Goal: Transaction & Acquisition: Book appointment/travel/reservation

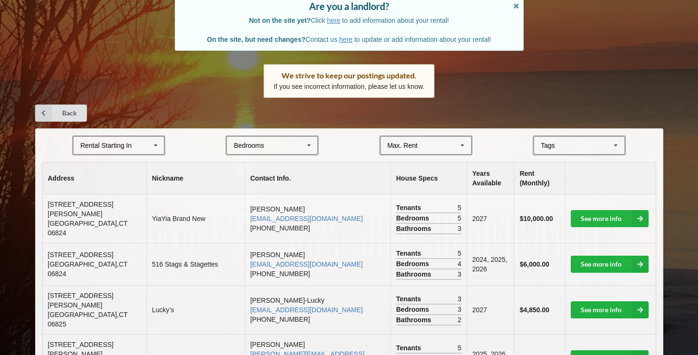
scroll to position [92, 0]
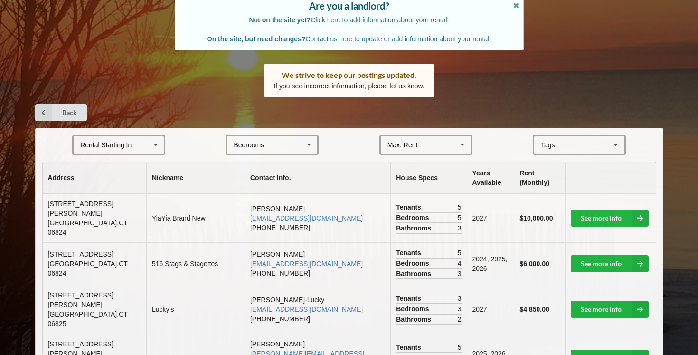
click at [149, 148] on icon at bounding box center [156, 145] width 14 height 18
click at [114, 194] on div "2027" at bounding box center [119, 197] width 90 height 18
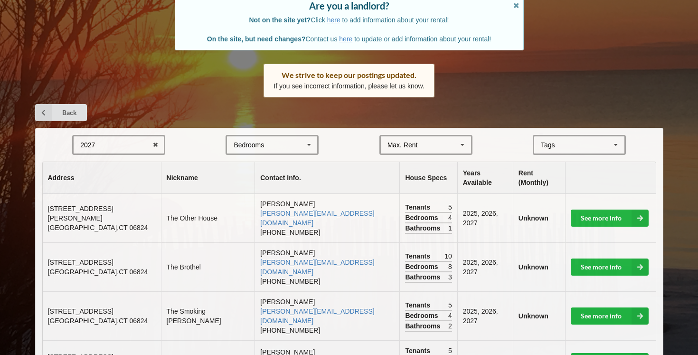
click at [297, 147] on div "Bedrooms 1 2 3 4 5 6 7 8" at bounding box center [271, 145] width 93 height 20
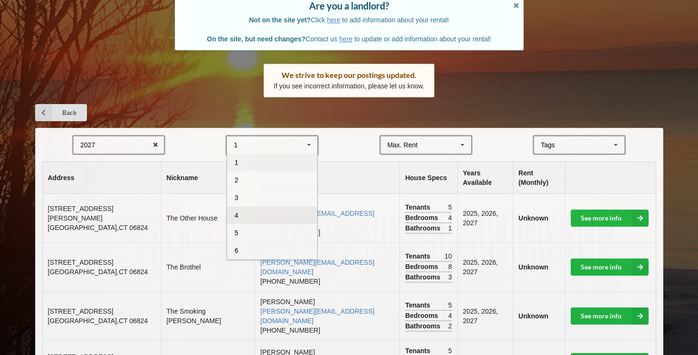
click at [266, 212] on div "4" at bounding box center [272, 215] width 90 height 18
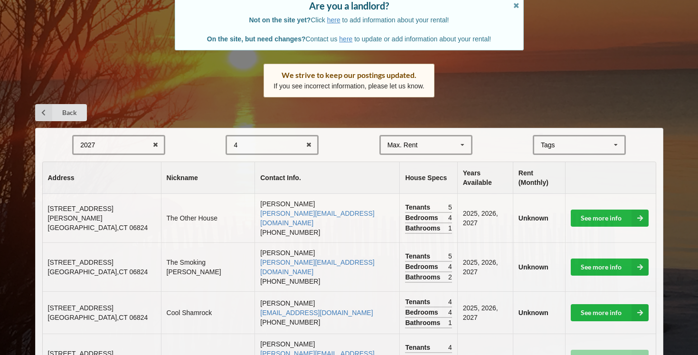
click at [450, 143] on div "Max. Rent $4,000 $5,000 $6,000 $7,000 $8,000 $9,000 $10,000 $11,000 $12,000 $13…" at bounding box center [425, 145] width 93 height 20
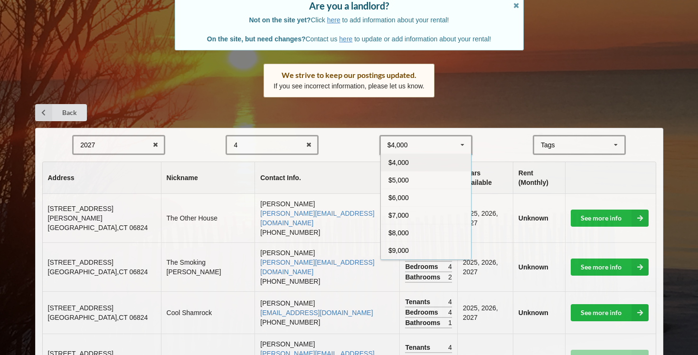
click at [495, 147] on form "2027 2025 2026 2027 2028 4 1 2 3 4 5 6 7 8 $4,000 $4,000 $5,000 $6,000 $7,000 $…" at bounding box center [349, 145] width 614 height 20
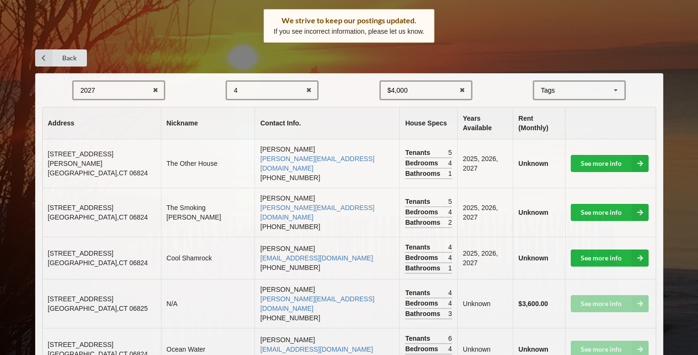
scroll to position [156, 0]
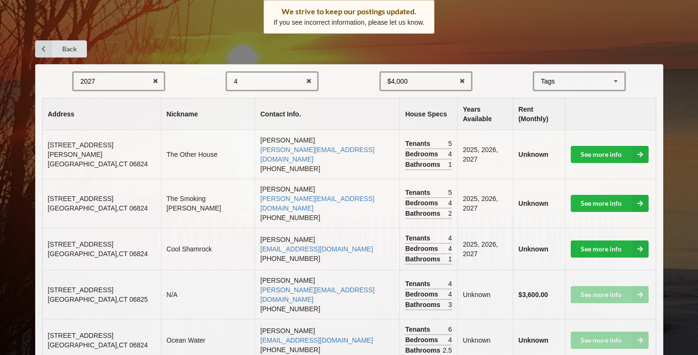
click at [420, 75] on div "$4,000 $4,000 $5,000 $6,000 $7,000 $8,000 $9,000 $10,000 $11,000 $12,000 $13,00…" at bounding box center [425, 81] width 93 height 20
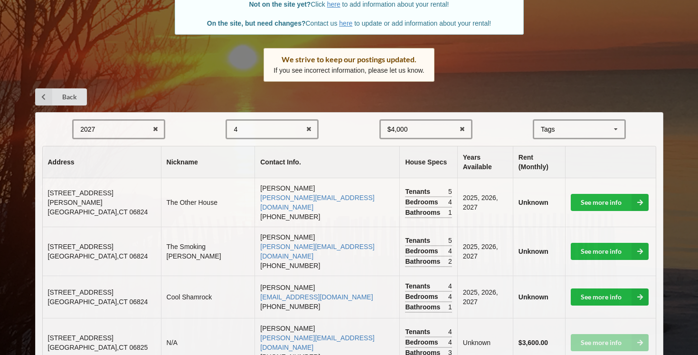
click at [505, 116] on div "2027 2025 2026 2027 2028 4 1 2 3 4 5 6 7 8 $4,000 $4,000 $5,000 $6,000 $7,000 $…" at bounding box center [349, 264] width 628 height 304
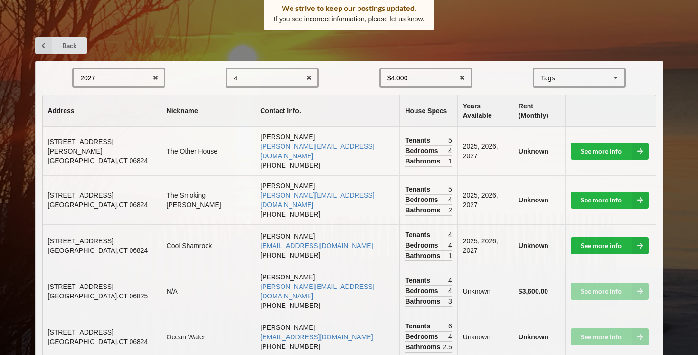
click at [130, 75] on div "2027 2025 2026 2027 2028" at bounding box center [118, 78] width 93 height 20
click at [125, 143] on div "2028" at bounding box center [119, 148] width 90 height 18
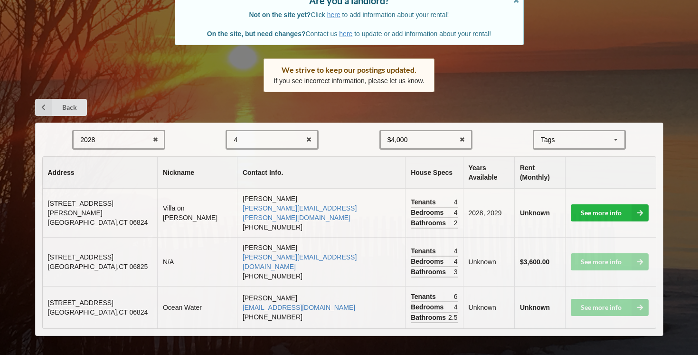
scroll to position [75, 0]
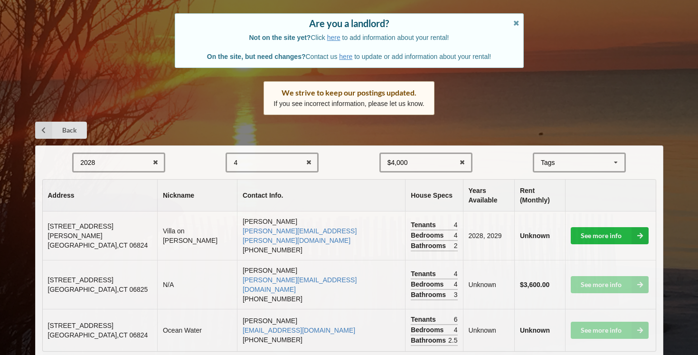
click at [611, 310] on td "See more info" at bounding box center [610, 329] width 91 height 42
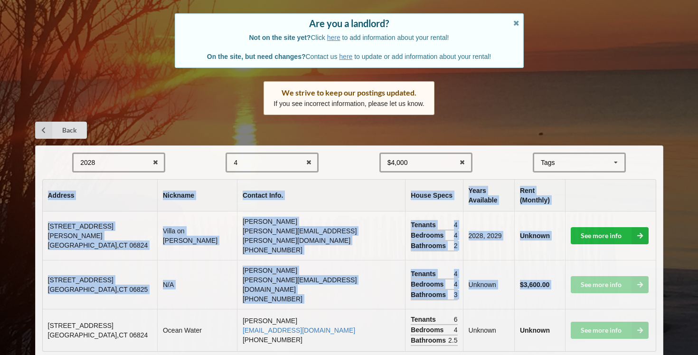
click at [611, 310] on td "See more info" at bounding box center [610, 329] width 91 height 42
click at [649, 308] on td "See more info" at bounding box center [610, 329] width 91 height 42
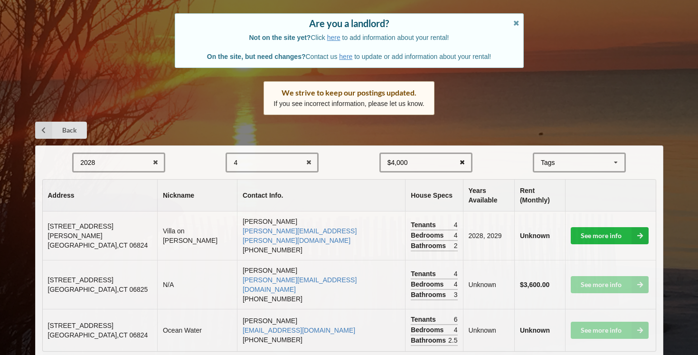
click at [462, 163] on icon at bounding box center [462, 163] width 15 height 18
click at [609, 308] on td "See more info" at bounding box center [610, 329] width 91 height 42
click at [463, 308] on td "Unknown" at bounding box center [488, 329] width 51 height 42
click at [520, 326] on b "Unknown" at bounding box center [535, 330] width 30 height 8
click at [598, 227] on link "See more info" at bounding box center [609, 235] width 78 height 17
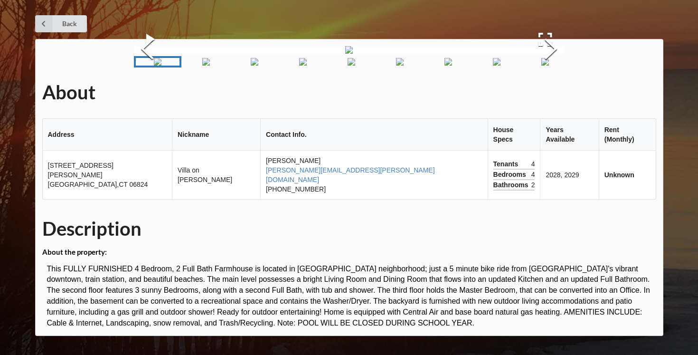
scroll to position [53, 0]
click at [210, 65] on img "Go to Slide 2" at bounding box center [206, 62] width 8 height 8
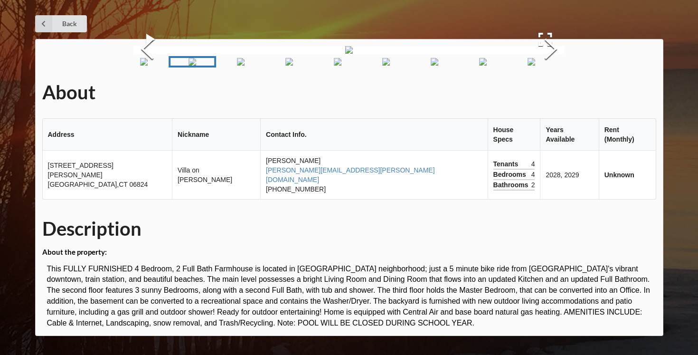
click at [535, 65] on img "Go to Slide 9" at bounding box center [532, 62] width 8 height 8
click at [529, 65] on img "Go to Slide 11" at bounding box center [533, 62] width 8 height 8
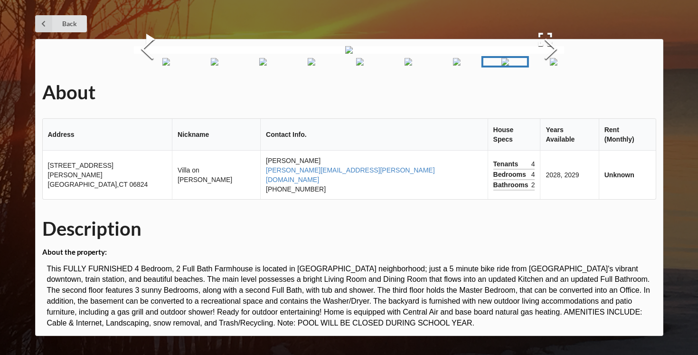
click at [550, 65] on img "Go to Slide 12" at bounding box center [554, 62] width 8 height 8
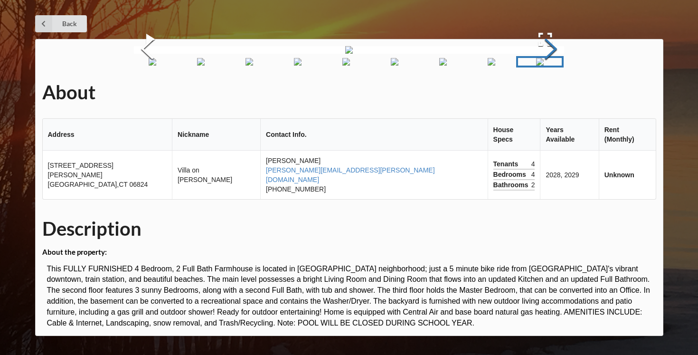
click at [552, 93] on button "Next Slide" at bounding box center [550, 50] width 27 height 86
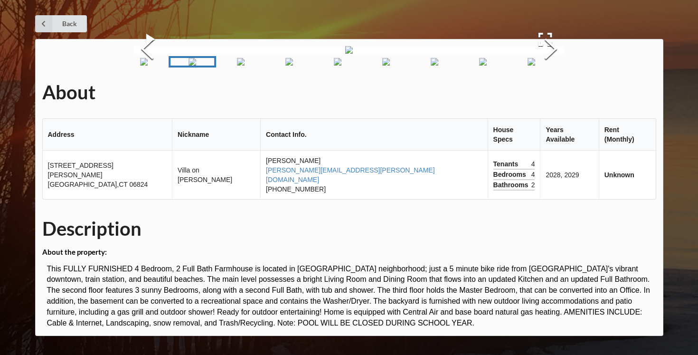
scroll to position [262, 0]
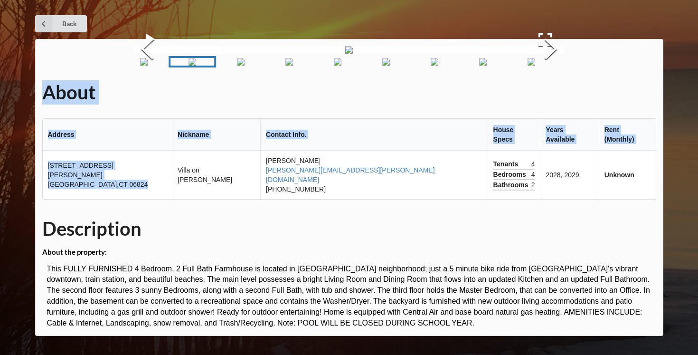
drag, startPoint x: 112, startPoint y: 205, endPoint x: 41, endPoint y: 196, distance: 71.8
click at [41, 196] on div "About Address Nickname Contact Info. House Specs Years Available Rent (Monthly)…" at bounding box center [349, 187] width 628 height 297
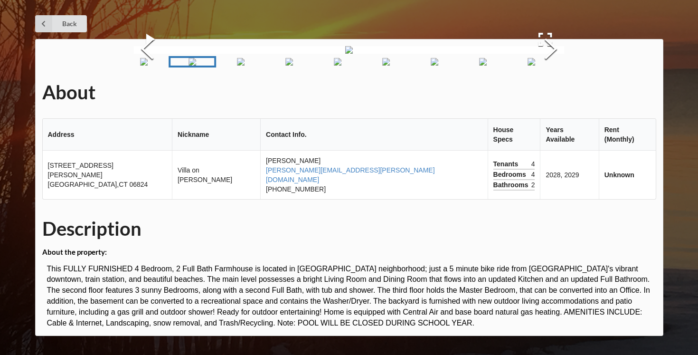
click at [65, 188] on span "Fairfield , CT 06824" at bounding box center [98, 184] width 100 height 8
drag, startPoint x: 49, startPoint y: 195, endPoint x: 103, endPoint y: 206, distance: 55.2
click at [103, 199] on td "54 Veres Street Fairfield , CT 06824" at bounding box center [108, 174] width 130 height 48
copy td "54 Veres Street Fairfield , CT 0682"
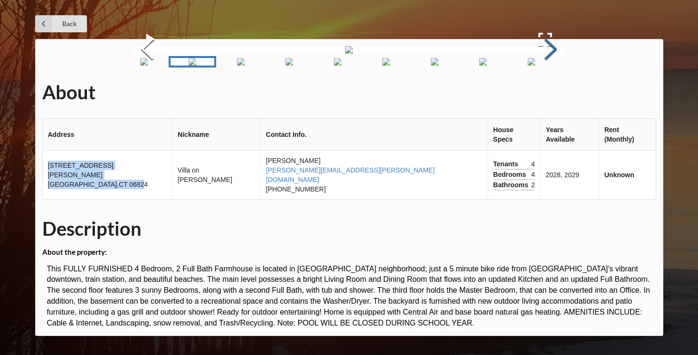
click at [553, 93] on button "Next Slide" at bounding box center [550, 50] width 27 height 86
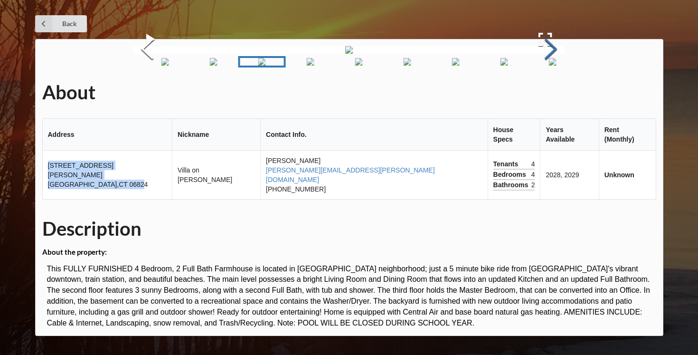
click at [553, 93] on button "Next Slide" at bounding box center [550, 50] width 27 height 86
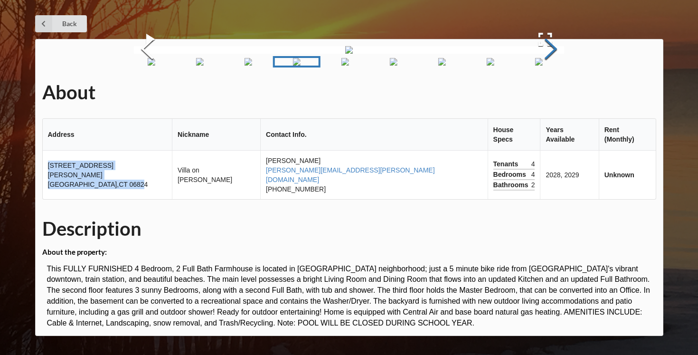
click at [553, 93] on button "Next Slide" at bounding box center [550, 50] width 27 height 86
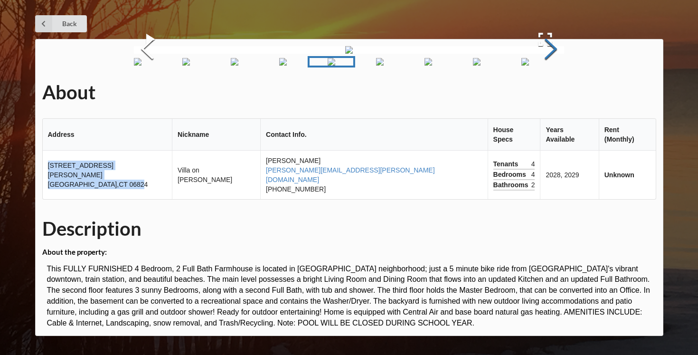
click at [553, 93] on button "Next Slide" at bounding box center [550, 50] width 27 height 86
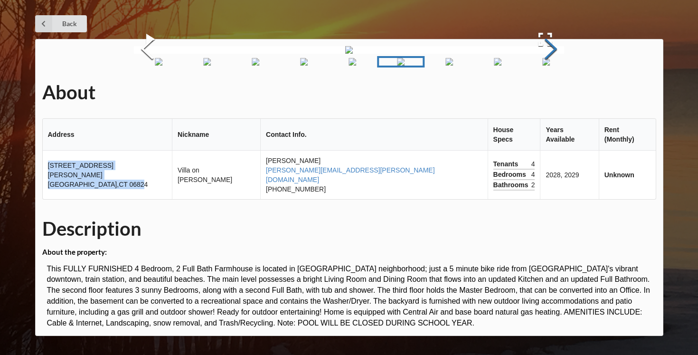
click at [553, 93] on button "Next Slide" at bounding box center [550, 50] width 27 height 86
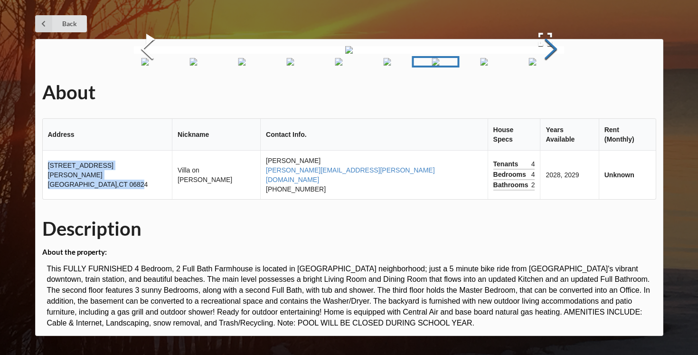
click at [553, 93] on button "Next Slide" at bounding box center [550, 50] width 27 height 86
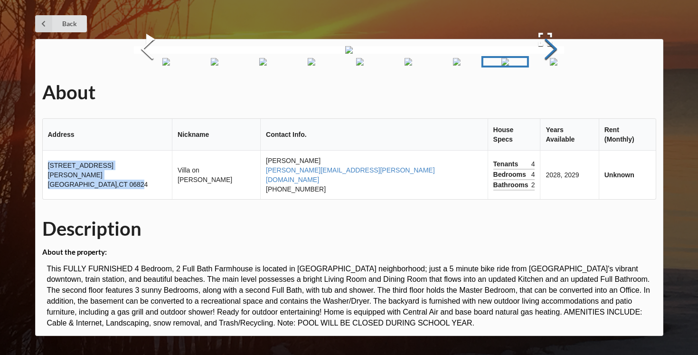
scroll to position [283, 0]
click at [529, 279] on p "This FULLY FURNISHED 4 Bedroom, 2 Full Bath Farmhouse is located in Fairfield's…" at bounding box center [351, 295] width 609 height 65
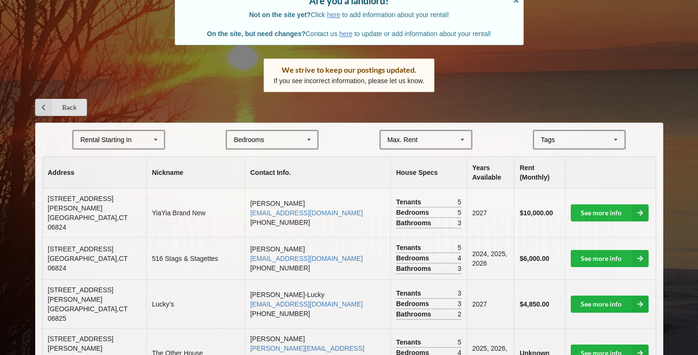
scroll to position [95, 0]
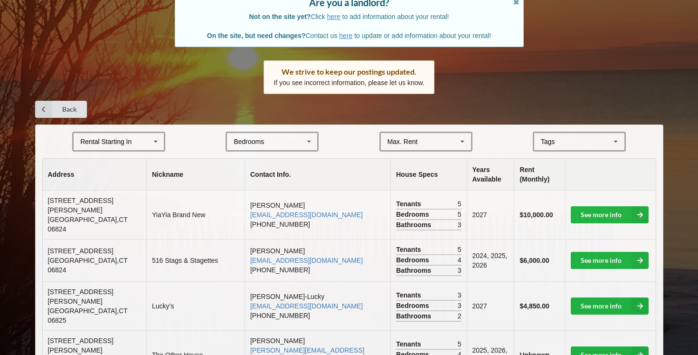
click at [153, 134] on icon at bounding box center [156, 142] width 14 height 18
click at [122, 194] on div "2027" at bounding box center [119, 194] width 90 height 18
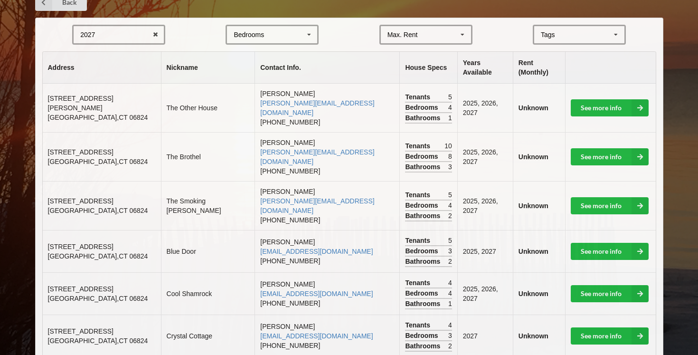
scroll to position [203, 0]
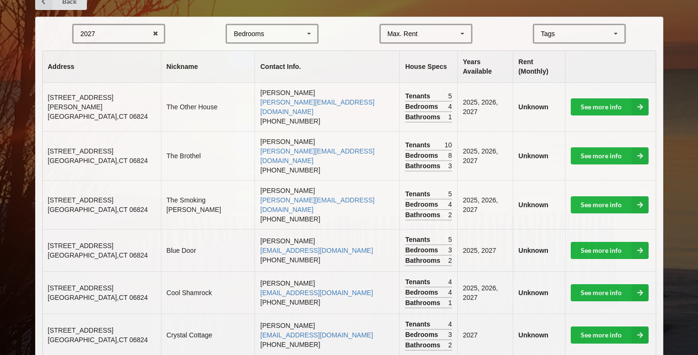
click at [277, 36] on div "Bedrooms 1 2 3 4 5 6 7 8" at bounding box center [271, 34] width 93 height 20
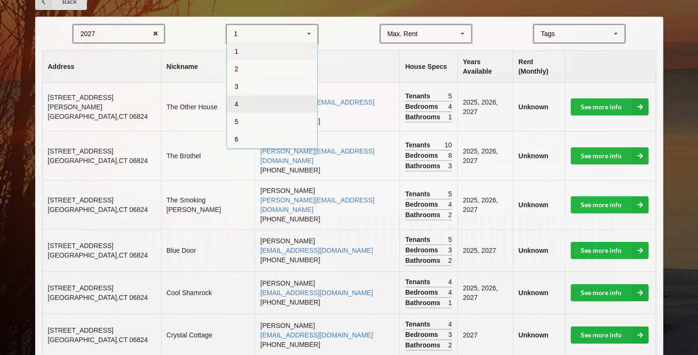
click at [266, 104] on div "4" at bounding box center [272, 104] width 90 height 18
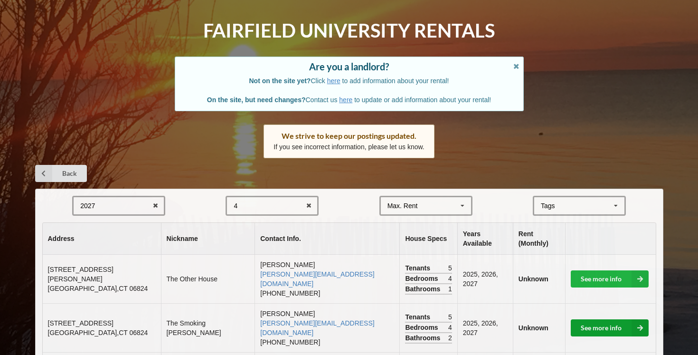
scroll to position [0, 0]
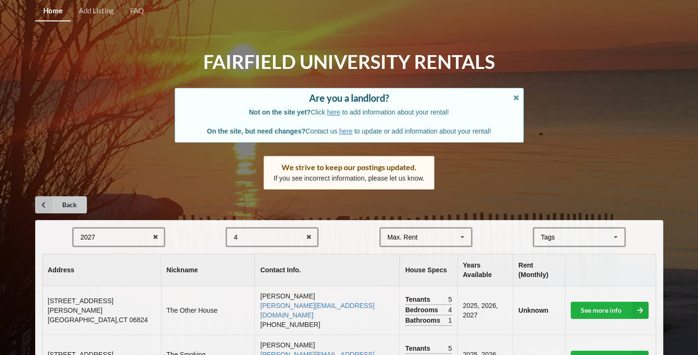
click at [47, 203] on icon at bounding box center [43, 204] width 17 height 17
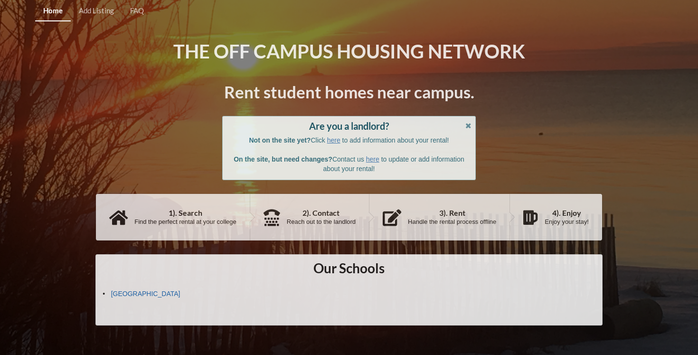
click at [131, 294] on link "Fairfield University" at bounding box center [145, 293] width 69 height 8
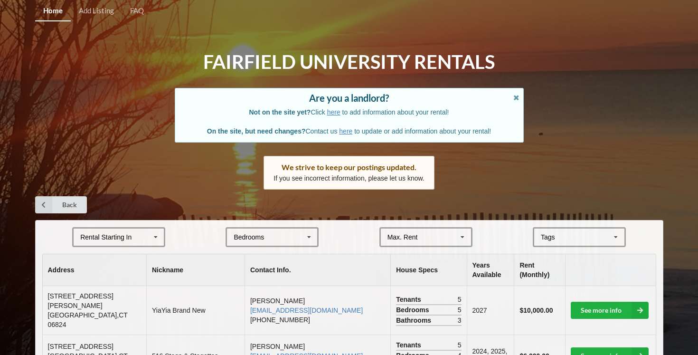
click at [128, 238] on div "Rental Starting In" at bounding box center [105, 236] width 51 height 7
click at [96, 286] on span "2027" at bounding box center [88, 290] width 15 height 8
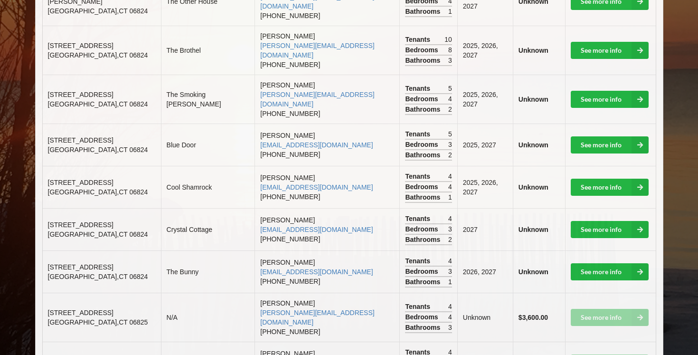
scroll to position [298, 0]
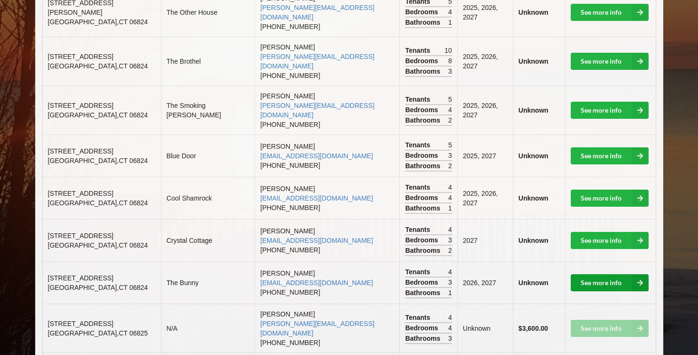
click at [620, 274] on link "See more info" at bounding box center [609, 282] width 78 height 17
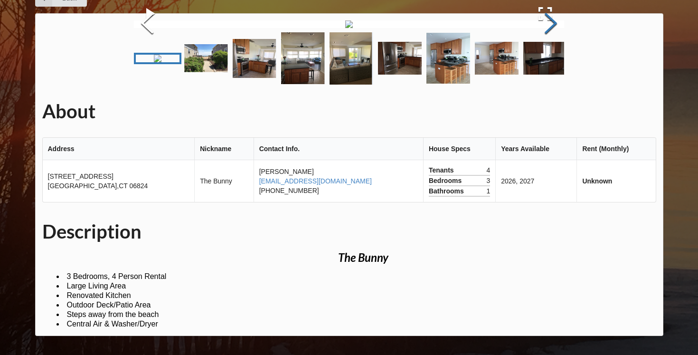
scroll to position [135, 0]
click at [250, 78] on img "Go to Slide 3" at bounding box center [255, 58] width 44 height 39
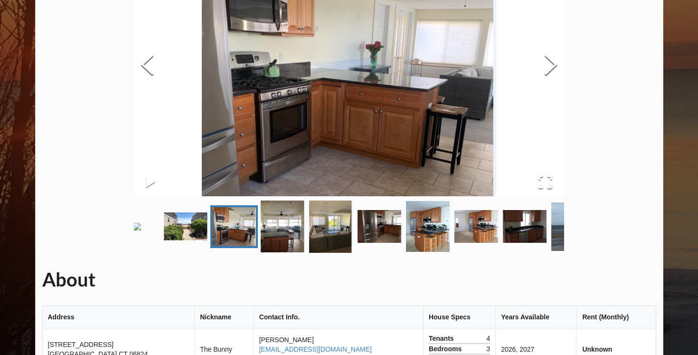
click at [286, 247] on img "Go to Slide 4" at bounding box center [283, 226] width 44 height 52
click at [310, 250] on img "Go to Slide 5" at bounding box center [331, 226] width 44 height 52
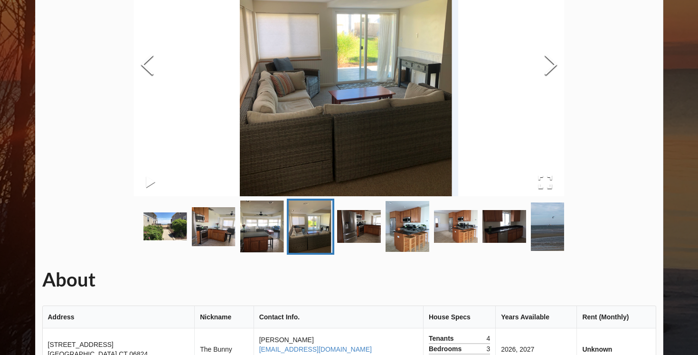
click at [358, 243] on img "Go to Slide 6" at bounding box center [359, 226] width 44 height 33
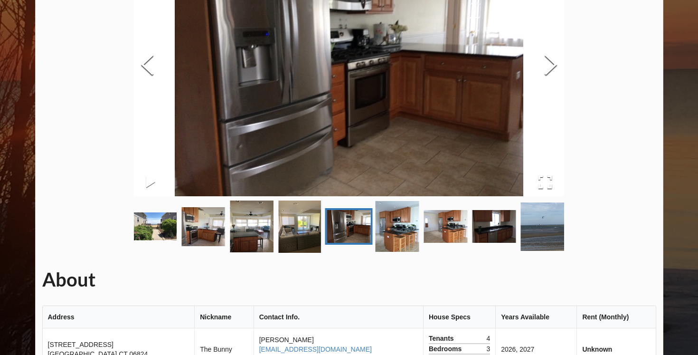
click at [383, 252] on img "Go to Slide 7" at bounding box center [397, 226] width 44 height 51
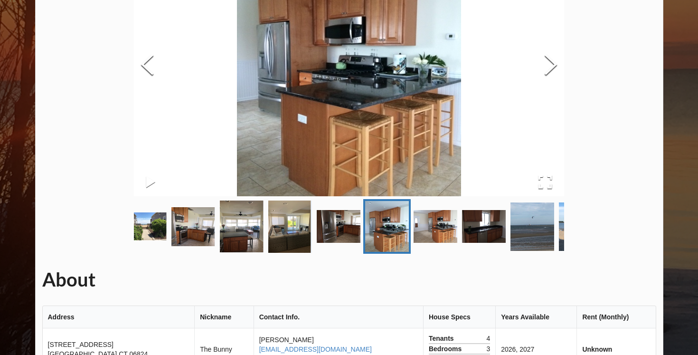
click at [435, 243] on img "Go to Slide 8" at bounding box center [435, 226] width 44 height 33
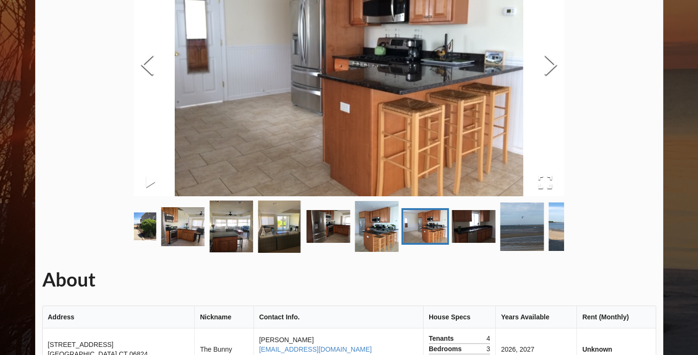
click at [475, 243] on img "Go to Slide 9" at bounding box center [474, 226] width 44 height 33
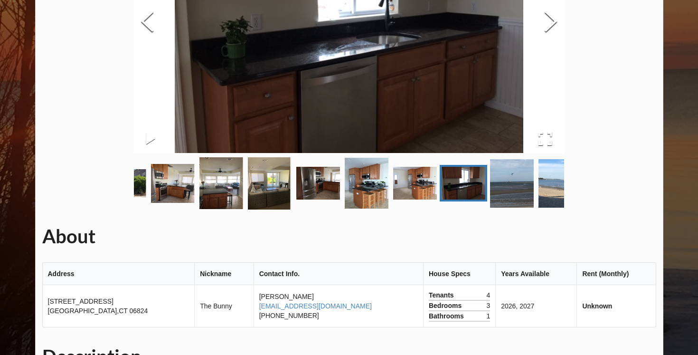
click at [501, 207] on img "Go to Slide 10" at bounding box center [512, 183] width 44 height 48
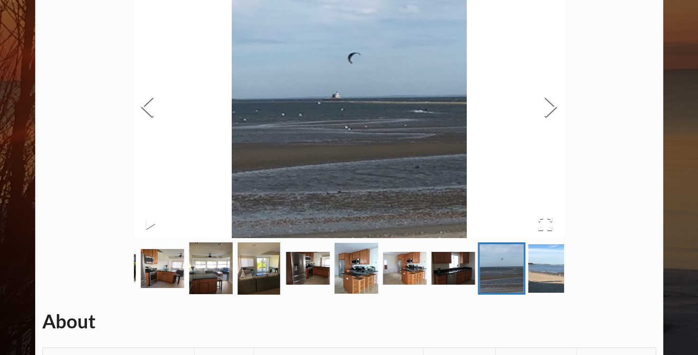
scroll to position [88, 0]
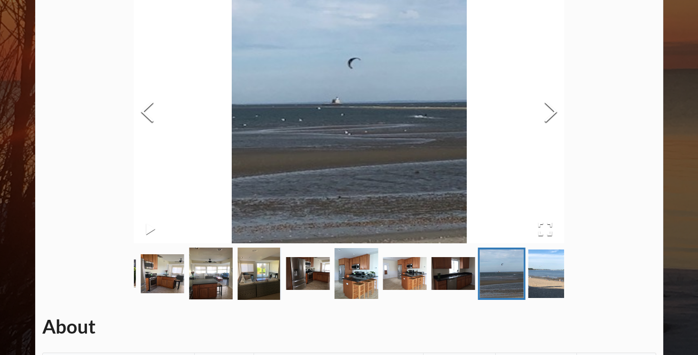
click at [539, 298] on img "Go to Slide 11" at bounding box center [550, 273] width 44 height 48
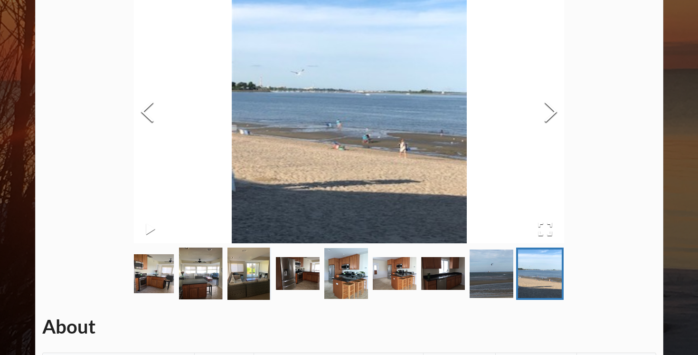
click at [350, 293] on img "Go to Slide 7" at bounding box center [346, 273] width 44 height 51
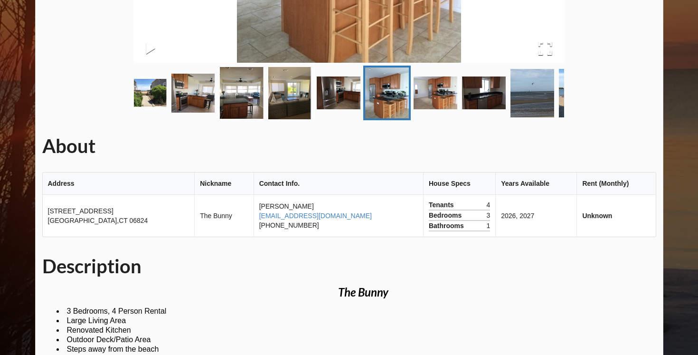
scroll to position [293, 0]
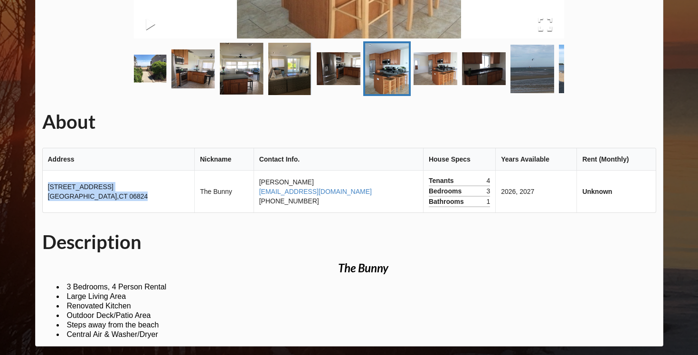
drag, startPoint x: 120, startPoint y: 239, endPoint x: 45, endPoint y: 229, distance: 76.1
click at [45, 212] on td "745 Fairfield Beach Road Fairfield , CT 06824" at bounding box center [119, 191] width 152 height 42
copy td "745 Fairfield Beach Road Fairfield , CT 06824"
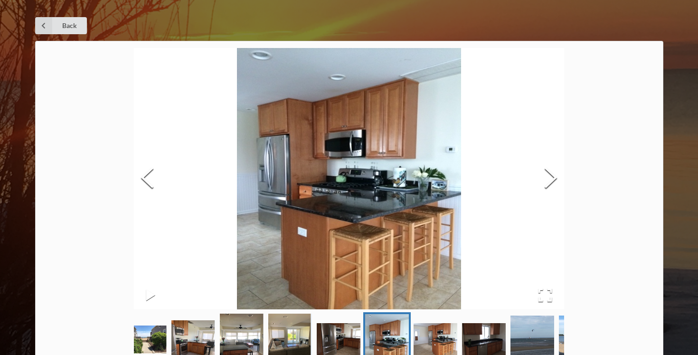
scroll to position [0, 0]
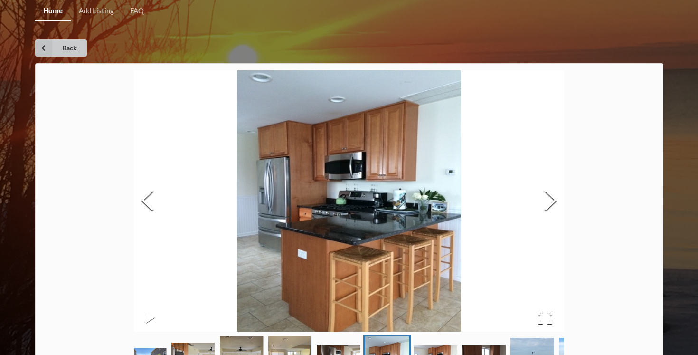
click at [69, 40] on link "Back" at bounding box center [61, 47] width 52 height 17
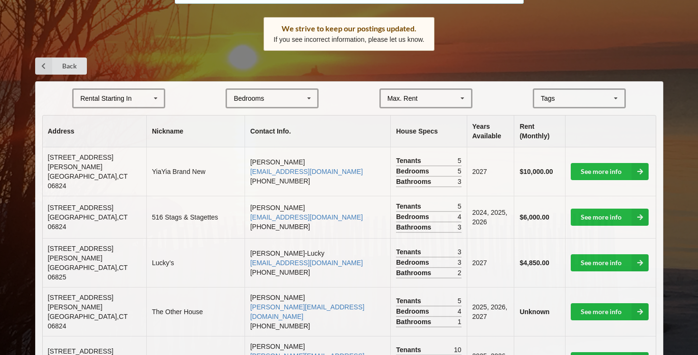
scroll to position [178, 0]
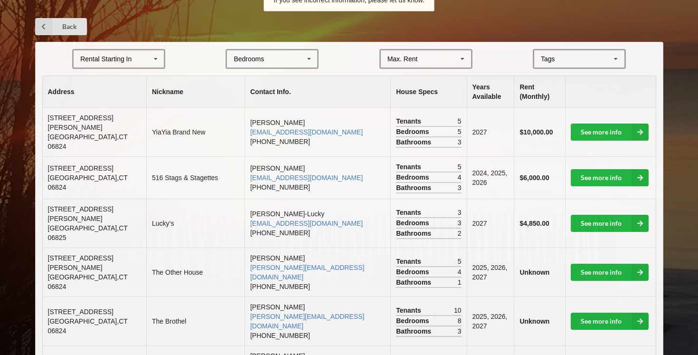
click at [137, 67] on div "Rental Starting In 2025 2026 2027 2028" at bounding box center [118, 59] width 93 height 20
click at [132, 106] on div "2027" at bounding box center [119, 112] width 90 height 18
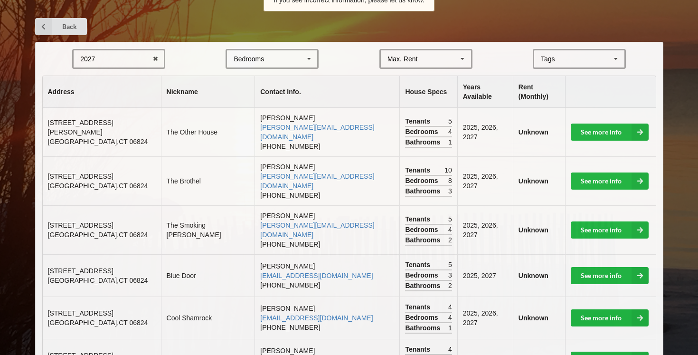
click at [252, 63] on div "Bedrooms 1 2 3 4 5 6 7 8" at bounding box center [271, 59] width 93 height 20
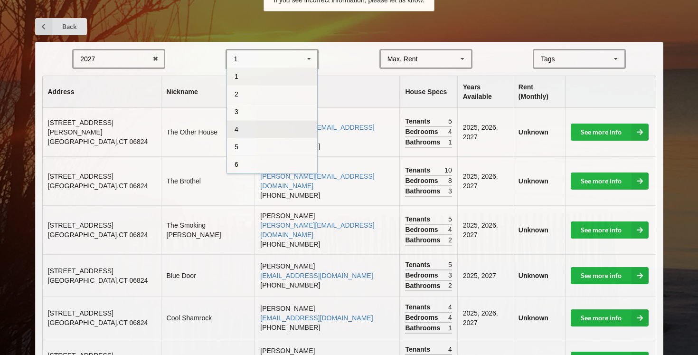
click at [258, 132] on div "4" at bounding box center [272, 129] width 90 height 18
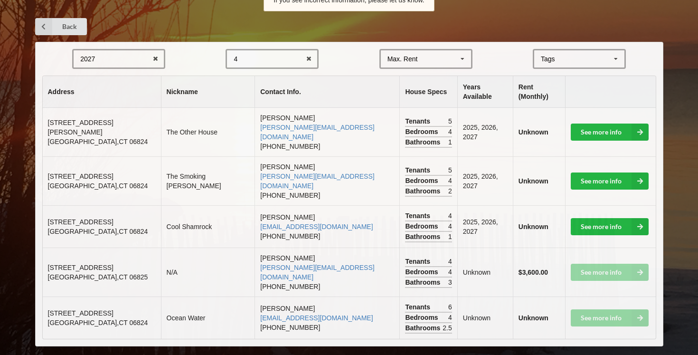
scroll to position [159, 0]
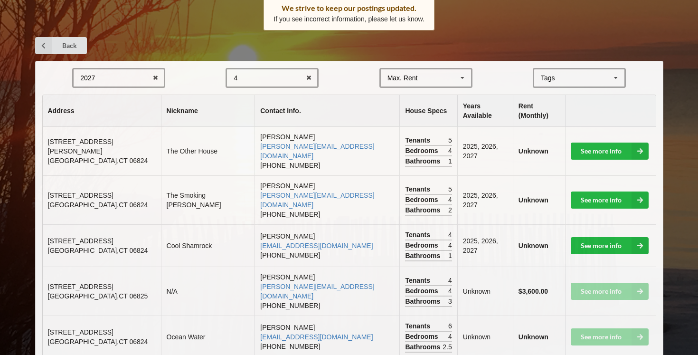
click at [296, 84] on div "4 1 2 3 4 5 6 7 8" at bounding box center [271, 78] width 93 height 20
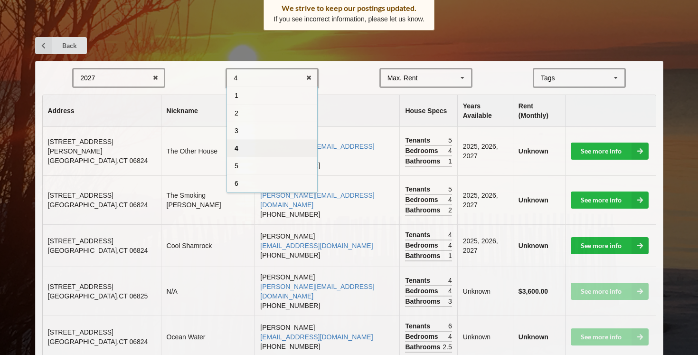
click at [350, 78] on form "2027 2025 2026 2027 2028 4 1 2 3 4 5 6 7 8 Max. Rent $4,000 $5,000 $6,000 $7,00…" at bounding box center [349, 78] width 614 height 20
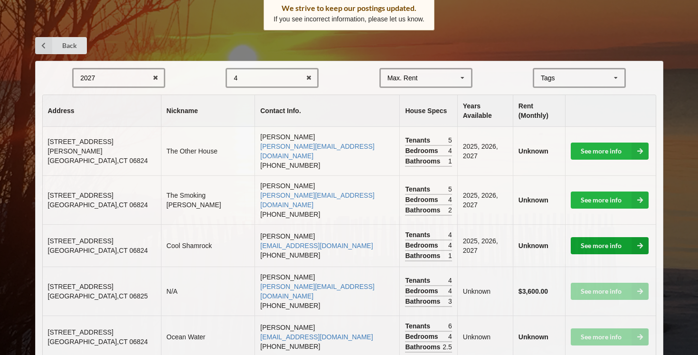
click at [621, 237] on link "See more info" at bounding box center [609, 245] width 78 height 17
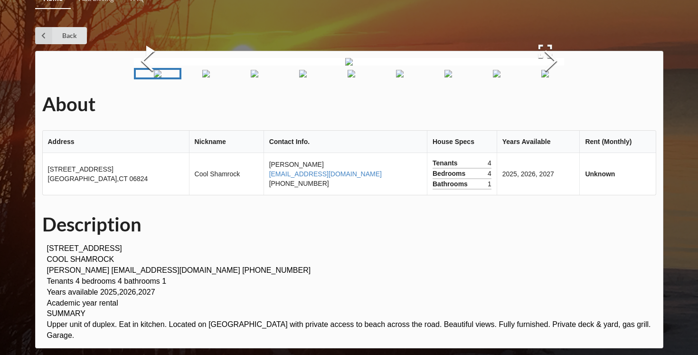
scroll to position [159, 0]
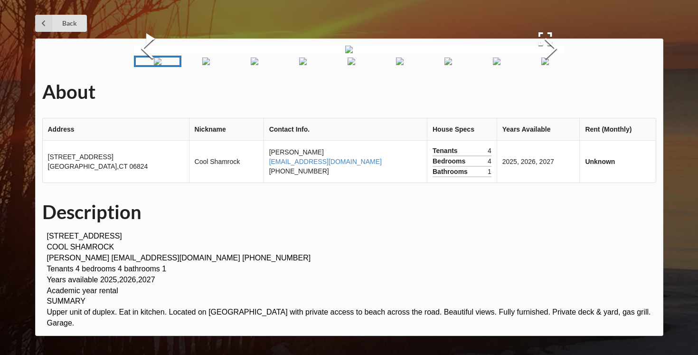
click at [403, 65] on img "Go to Slide 6" at bounding box center [400, 61] width 8 height 8
click at [401, 65] on img "Go to Slide 7" at bounding box center [397, 61] width 8 height 8
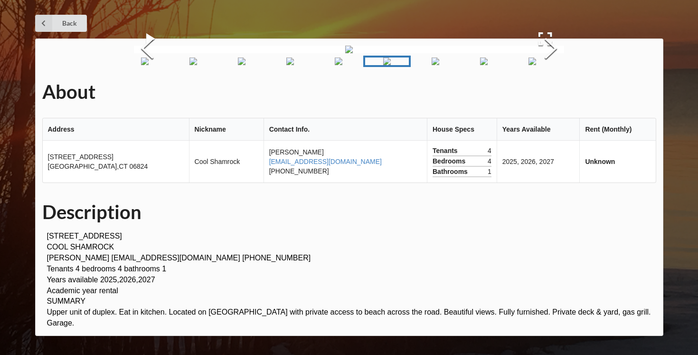
scroll to position [57, 0]
click at [528, 65] on img "Go to Slide 10" at bounding box center [532, 61] width 8 height 8
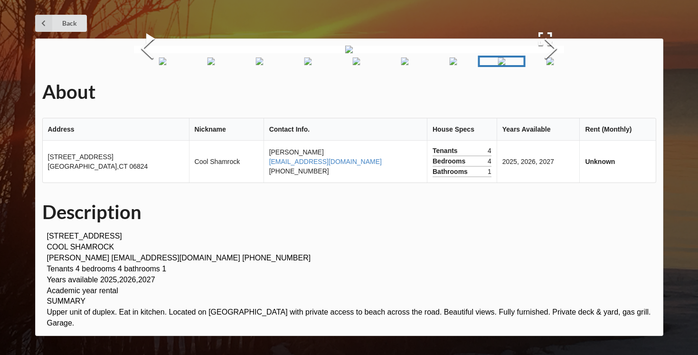
click at [546, 65] on img "Go to Slide 11" at bounding box center [550, 61] width 8 height 8
click at [304, 271] on div "About Address Nickname Contact Info. House Specs Years Available Rent (Monthly)…" at bounding box center [349, 186] width 628 height 297
click at [303, 65] on img "Go to Slide 4" at bounding box center [303, 61] width 8 height 8
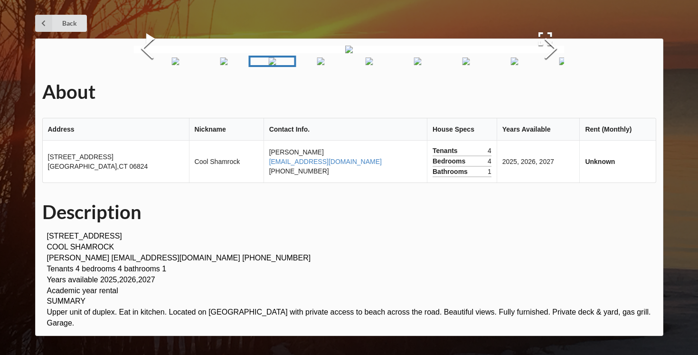
click at [325, 65] on img "Go to Slide 5" at bounding box center [321, 61] width 8 height 8
click at [363, 65] on img "Go to Slide 6" at bounding box center [359, 61] width 8 height 8
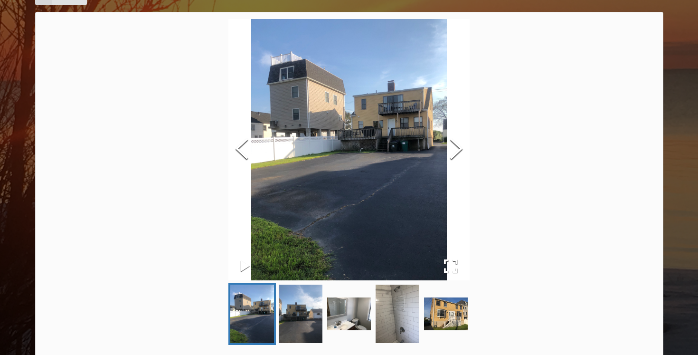
scroll to position [55, 0]
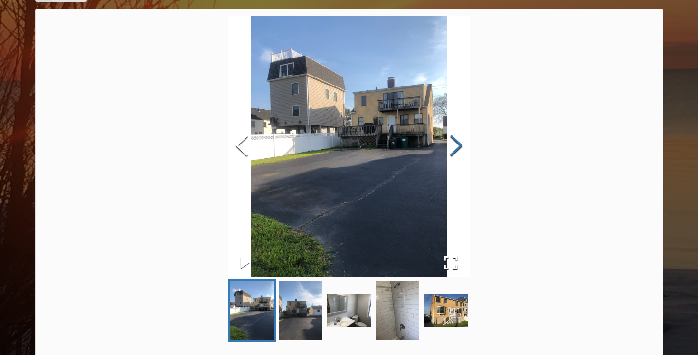
click at [466, 141] on button "Next Slide" at bounding box center [456, 146] width 27 height 86
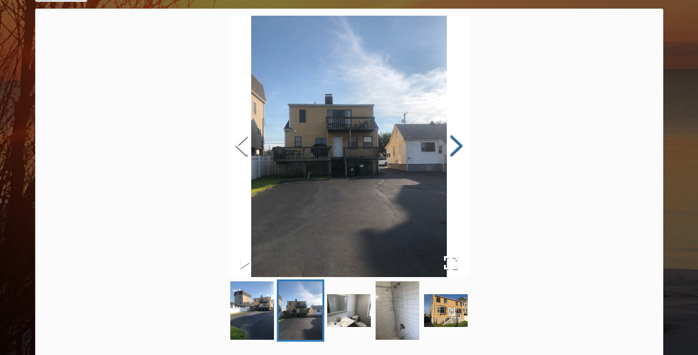
click at [466, 141] on button "Next Slide" at bounding box center [456, 146] width 27 height 86
click at [466, 142] on button "Next Slide" at bounding box center [456, 146] width 27 height 86
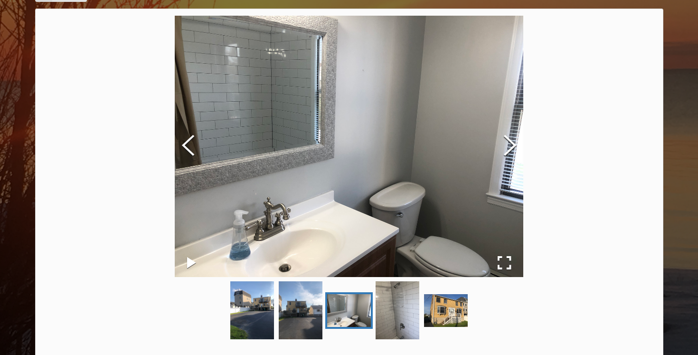
click at [466, 143] on img at bounding box center [349, 146] width 348 height 261
click at [516, 147] on button "Next Slide" at bounding box center [509, 146] width 27 height 86
